Goal: Task Accomplishment & Management: Complete application form

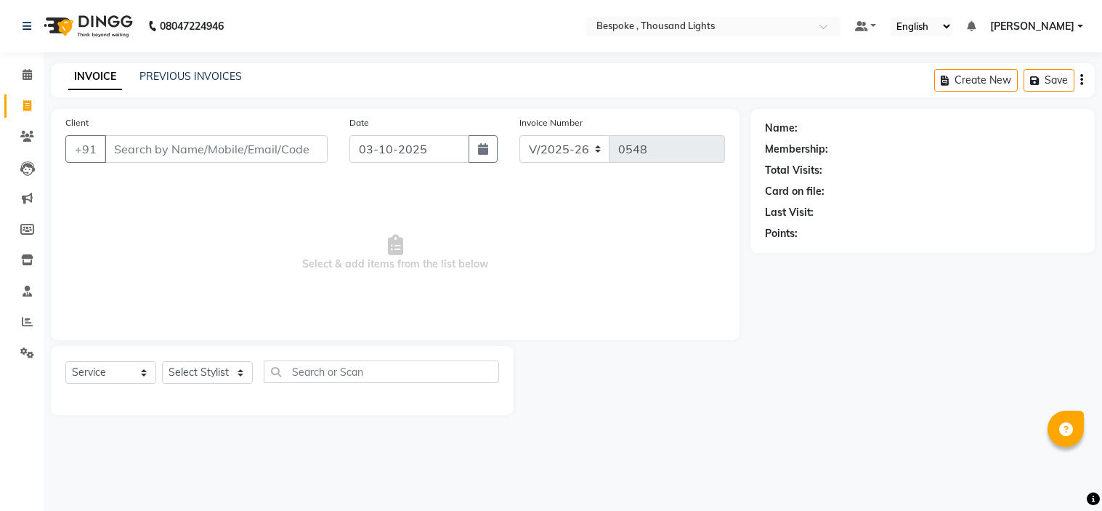
select select "8177"
select select "service"
click at [143, 142] on input "Client" at bounding box center [216, 149] width 223 height 28
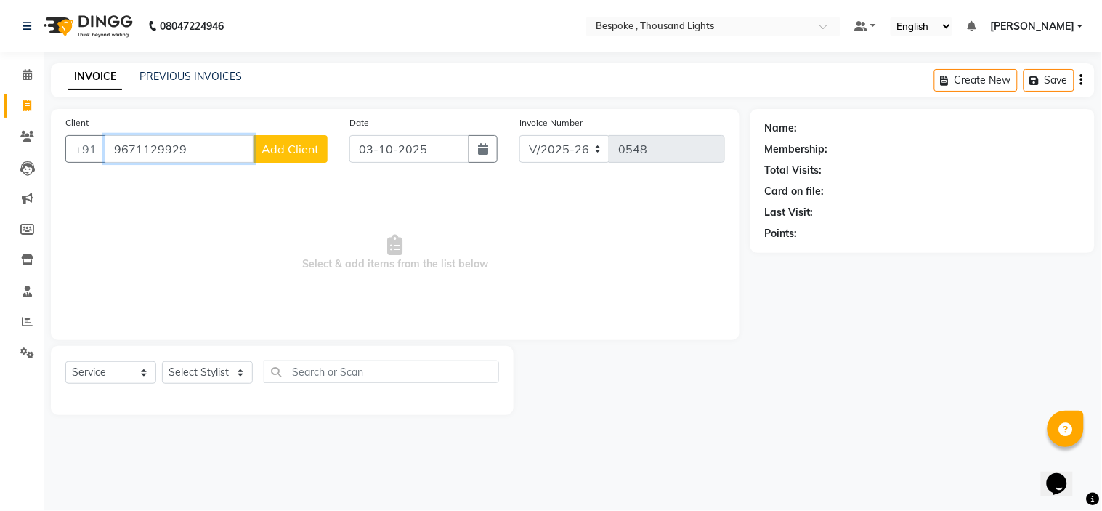
type input "9671129929"
click at [291, 155] on span "Add Client" at bounding box center [289, 149] width 57 height 15
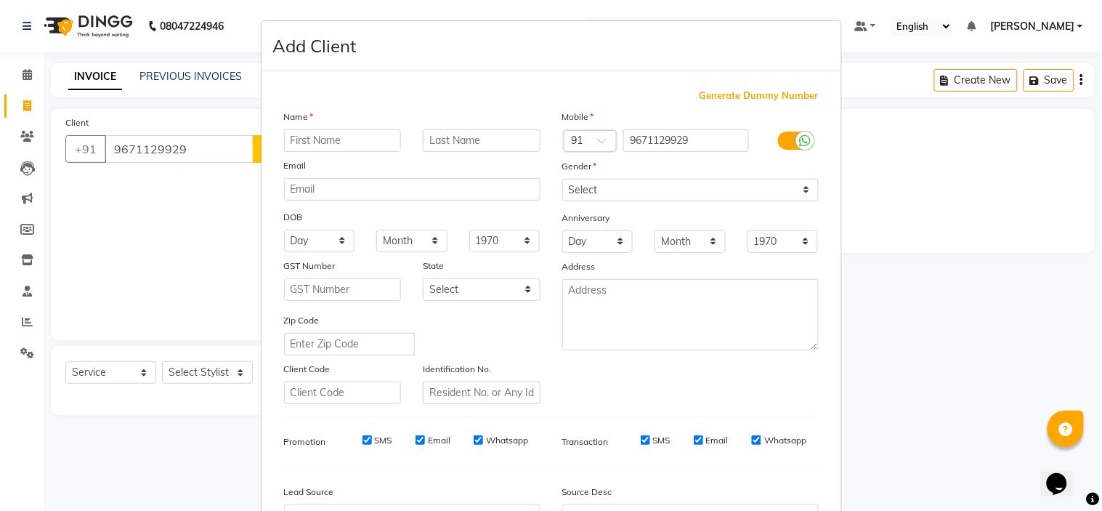
click at [381, 143] on input "text" at bounding box center [343, 140] width 118 height 23
type input "anklush"
click at [698, 183] on select "Select [DEMOGRAPHIC_DATA] [DEMOGRAPHIC_DATA] Other Prefer Not To Say" at bounding box center [690, 190] width 256 height 23
select select "[DEMOGRAPHIC_DATA]"
click at [562, 179] on select "Select [DEMOGRAPHIC_DATA] [DEMOGRAPHIC_DATA] Other Prefer Not To Say" at bounding box center [690, 190] width 256 height 23
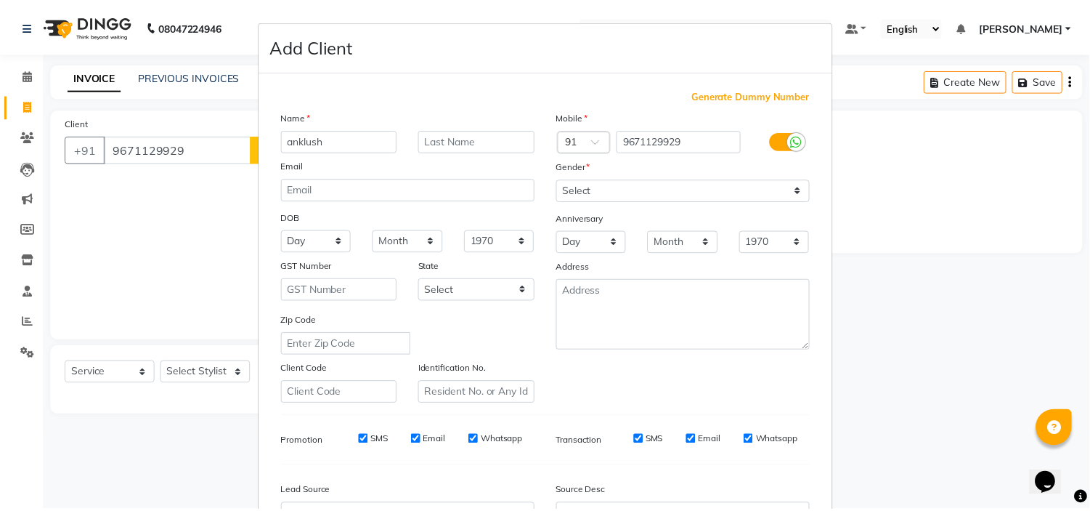
scroll to position [161, 0]
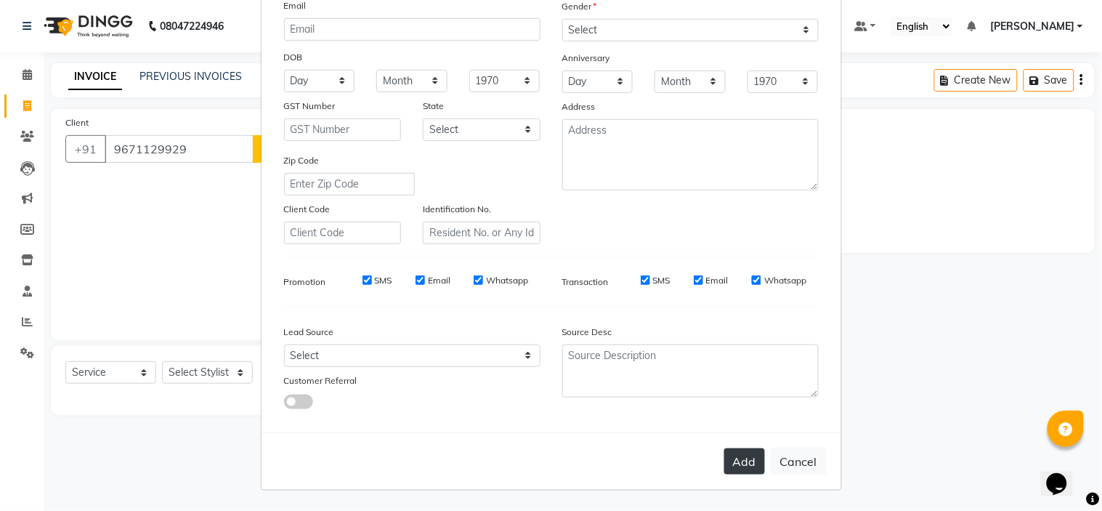
click at [724, 462] on button "Add" at bounding box center [744, 461] width 41 height 26
select select
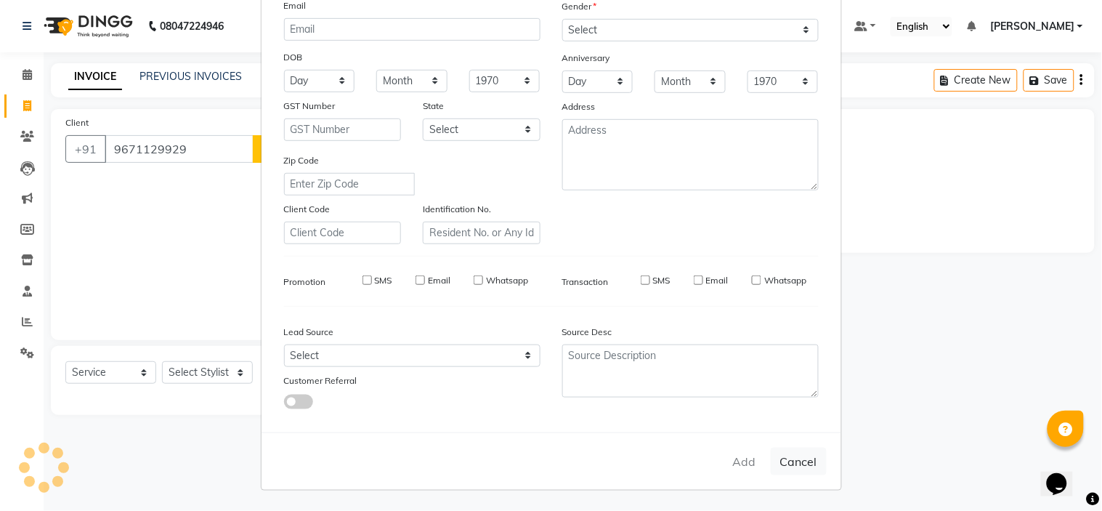
select select
checkbox input "false"
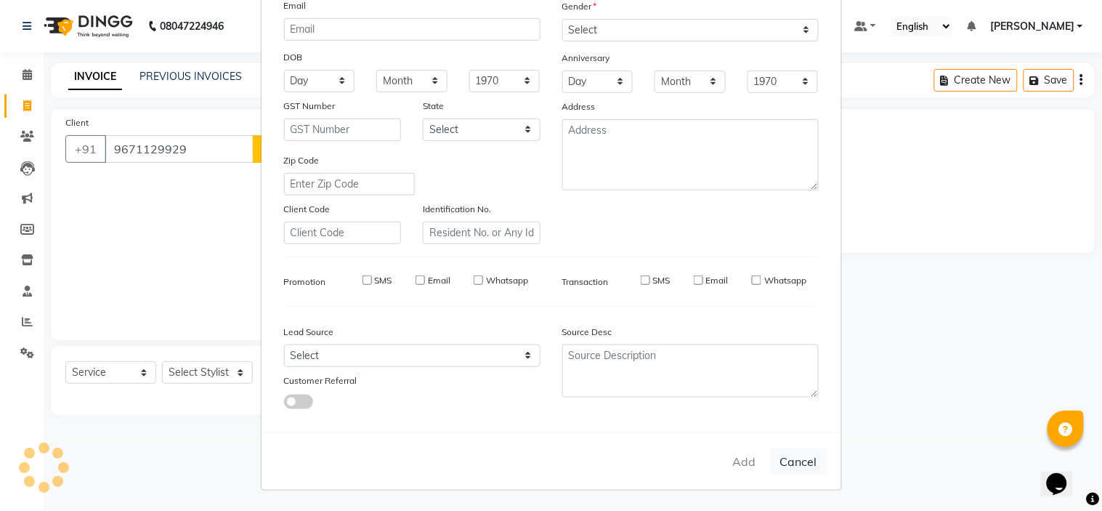
checkbox input "false"
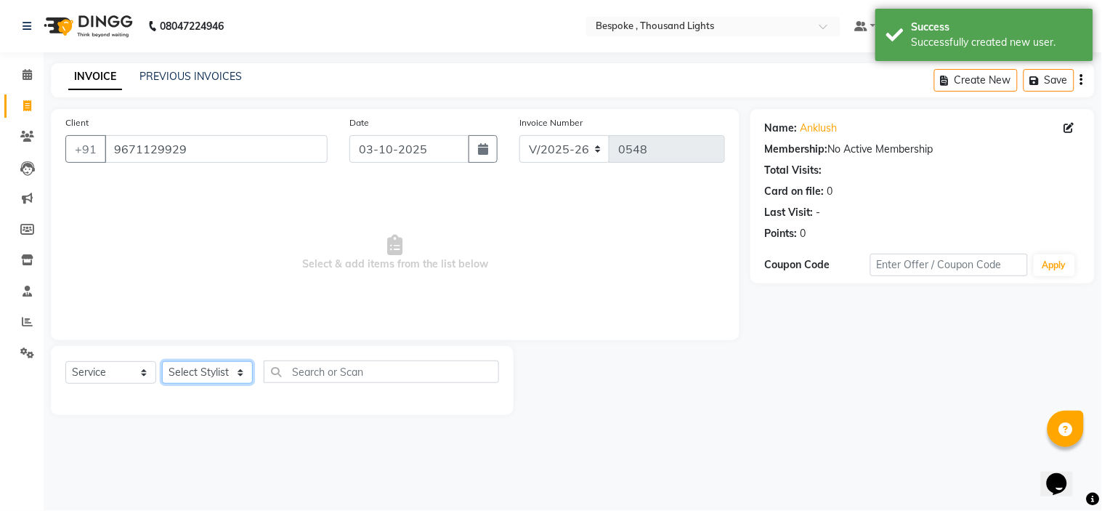
click at [226, 376] on select "Select Stylist [PERSON_NAME] CHINGSONKIM [PERSON_NAME] [PERSON_NAME] [PERSON_NA…" at bounding box center [207, 372] width 91 height 23
select select "90688"
click at [162, 362] on select "Select Stylist [PERSON_NAME] CHINGSONKIM [PERSON_NAME] [PERSON_NAME] [PERSON_NA…" at bounding box center [207, 372] width 91 height 23
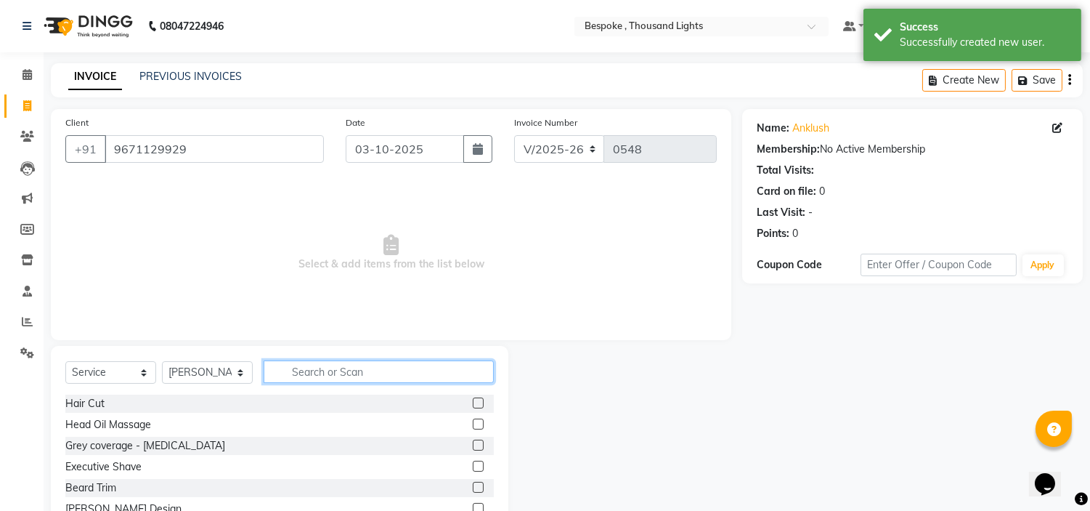
click at [336, 376] on input "text" at bounding box center [379, 371] width 230 height 23
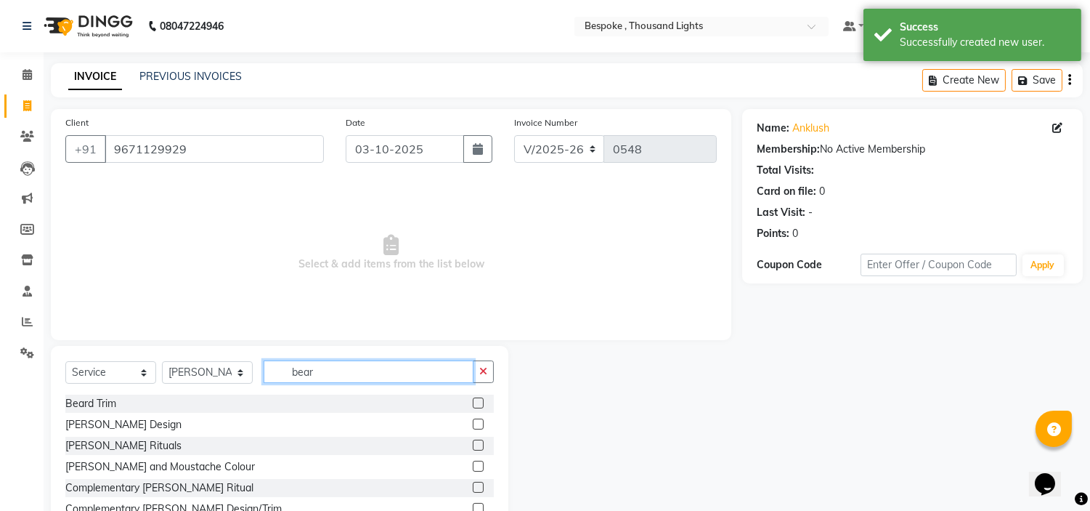
type input "bear"
click at [477, 425] on label at bounding box center [478, 423] width 11 height 11
click at [477, 425] on input "checkbox" at bounding box center [477, 424] width 9 height 9
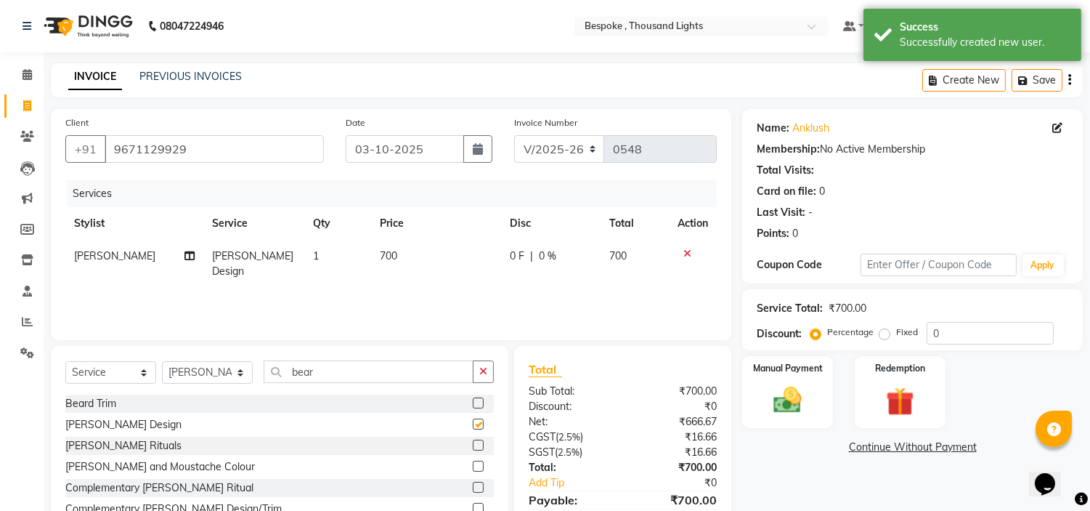
checkbox input "false"
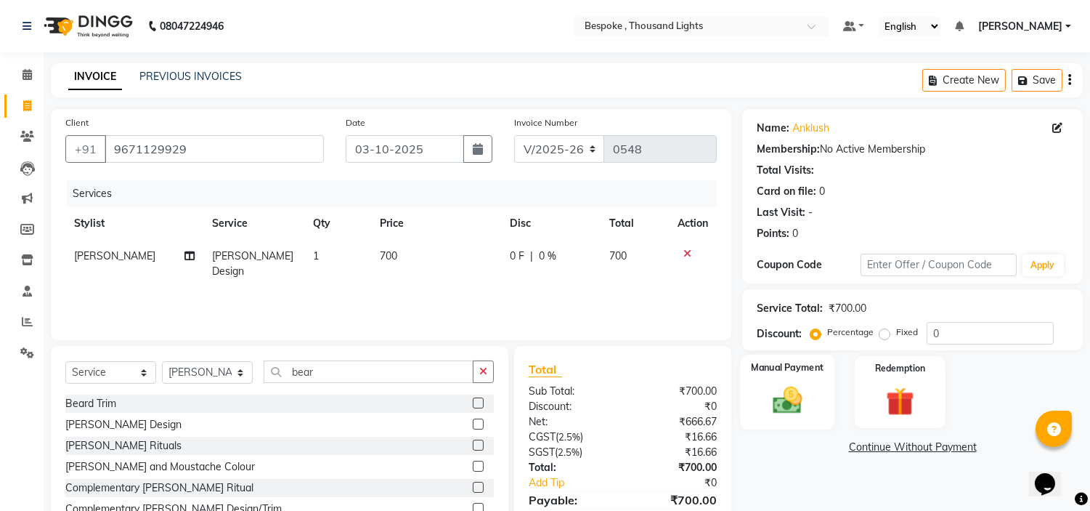
click at [787, 403] on img at bounding box center [788, 401] width 48 height 34
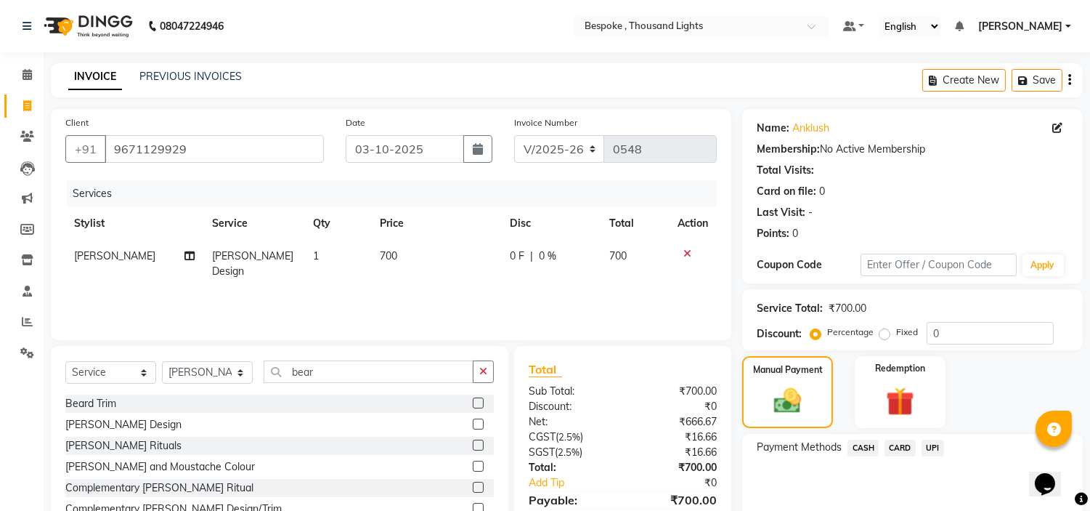
click at [933, 447] on span "UPI" at bounding box center [933, 447] width 23 height 17
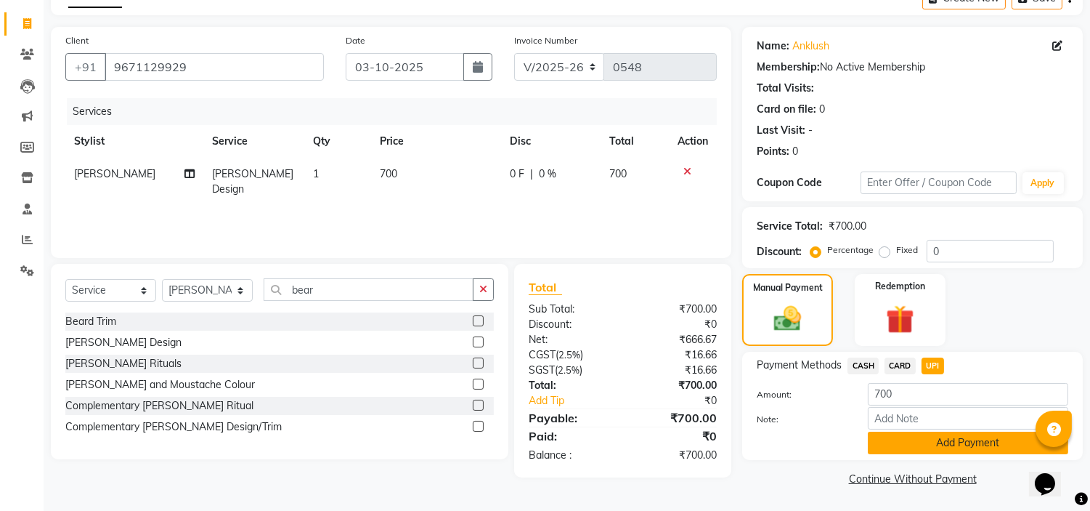
click at [970, 448] on button "Add Payment" at bounding box center [968, 442] width 200 height 23
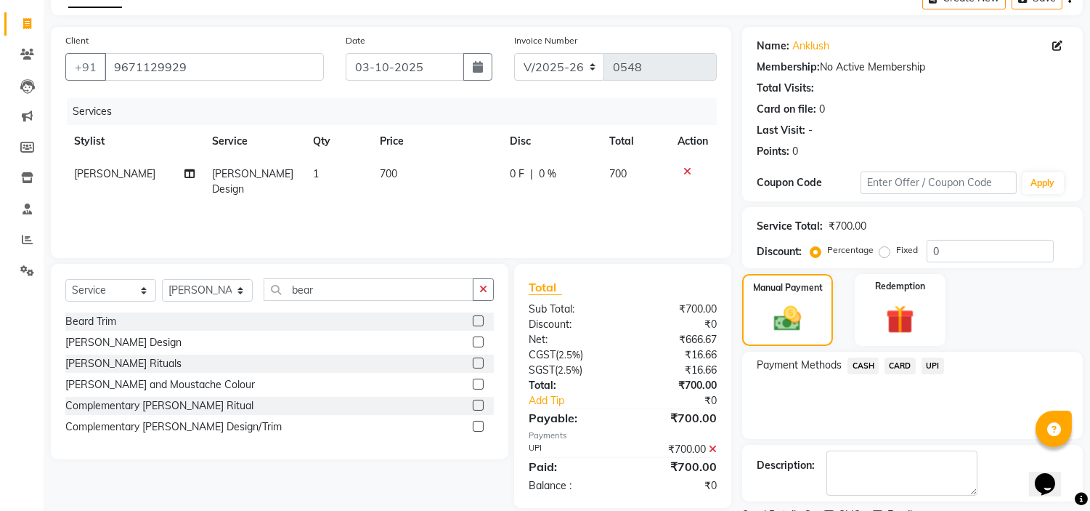
scroll to position [142, 0]
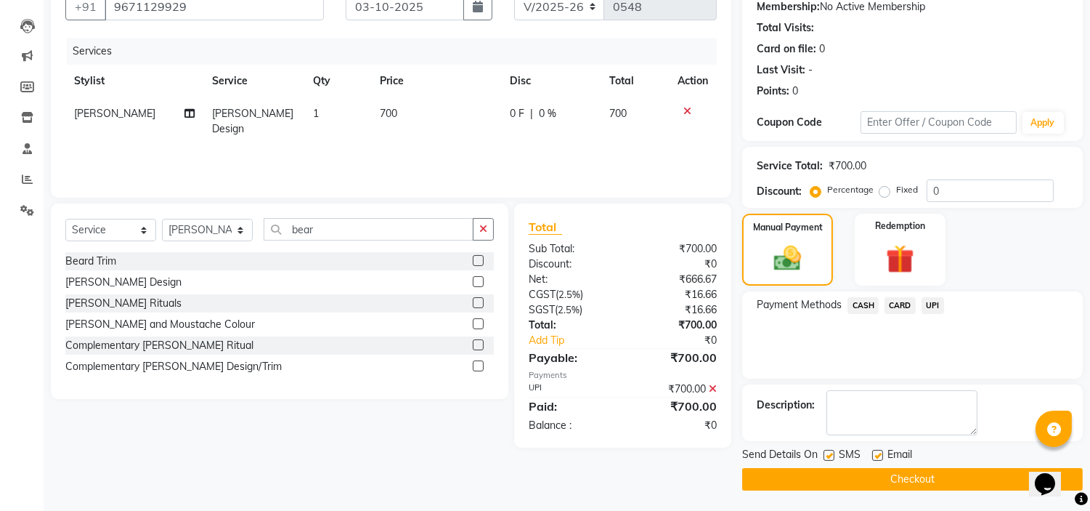
click at [928, 476] on button "Checkout" at bounding box center [912, 479] width 341 height 23
